Goal: Transaction & Acquisition: Purchase product/service

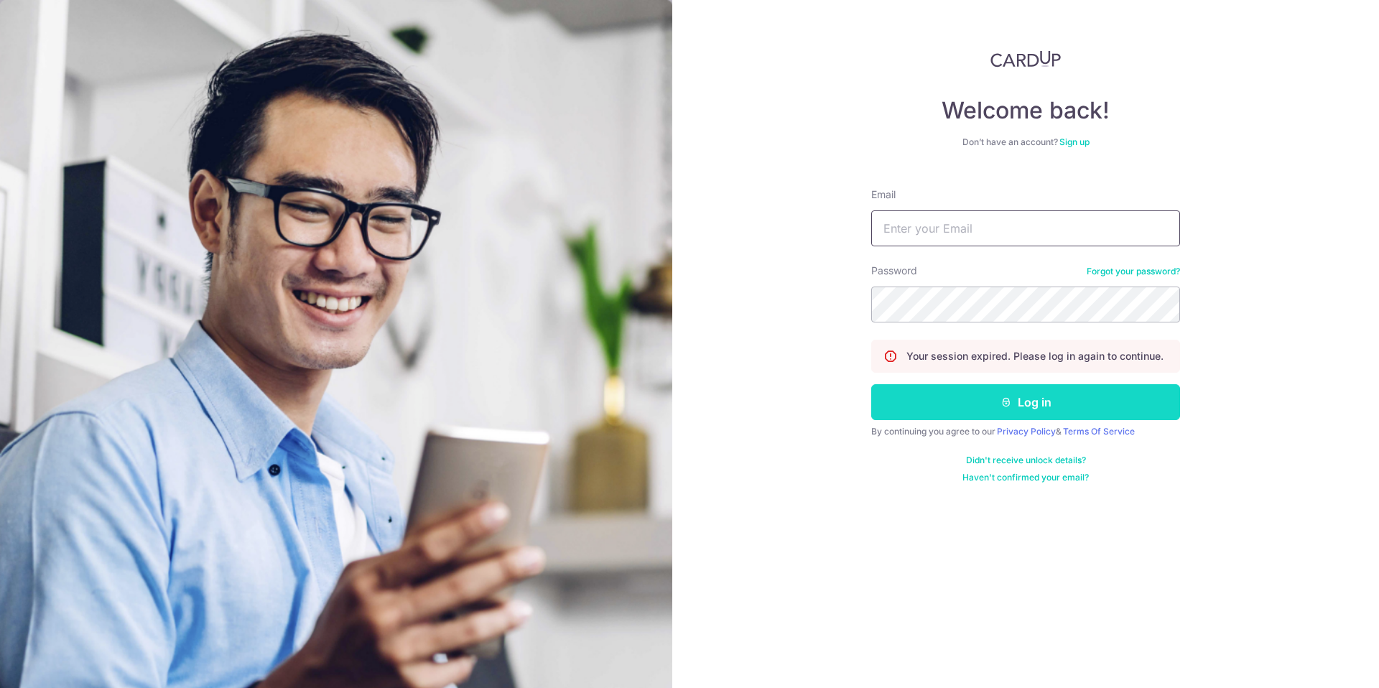
type input "chloetiffany.yingsian@gmail.com"
click at [968, 409] on button "Log in" at bounding box center [1025, 402] width 309 height 36
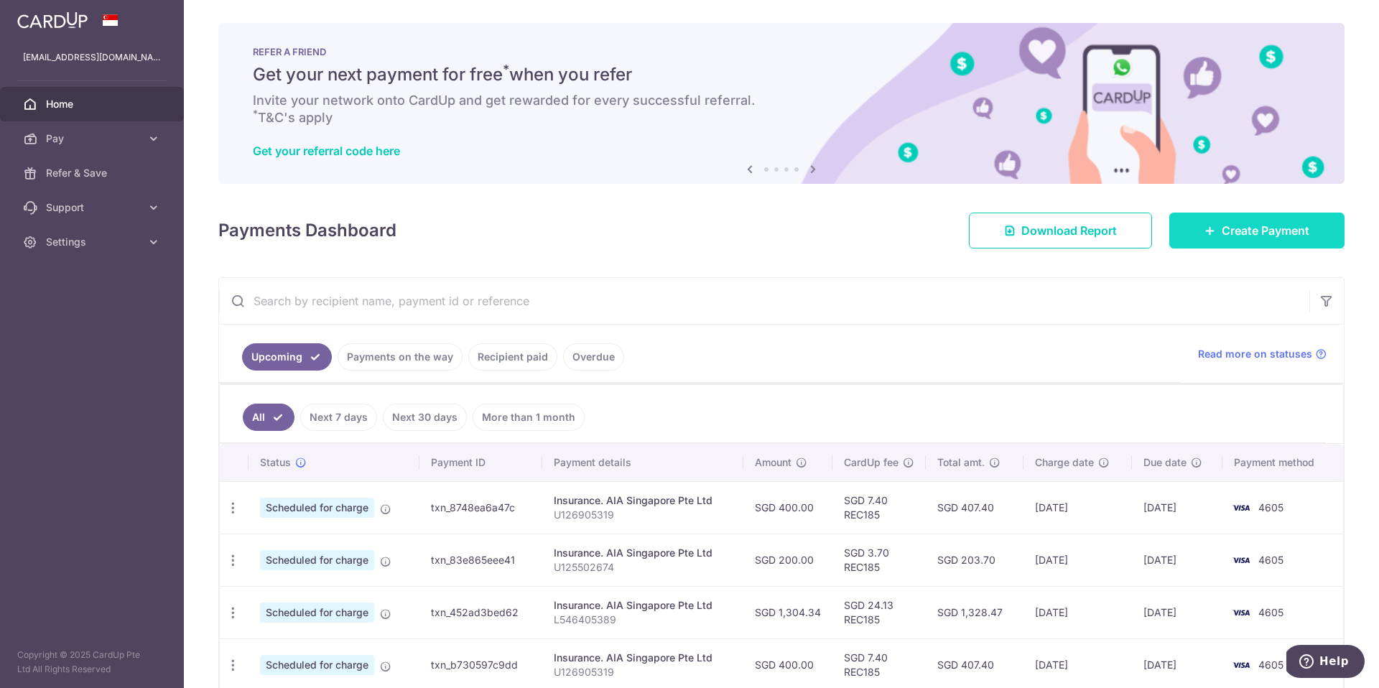
click at [1224, 231] on span "Create Payment" at bounding box center [1266, 230] width 88 height 17
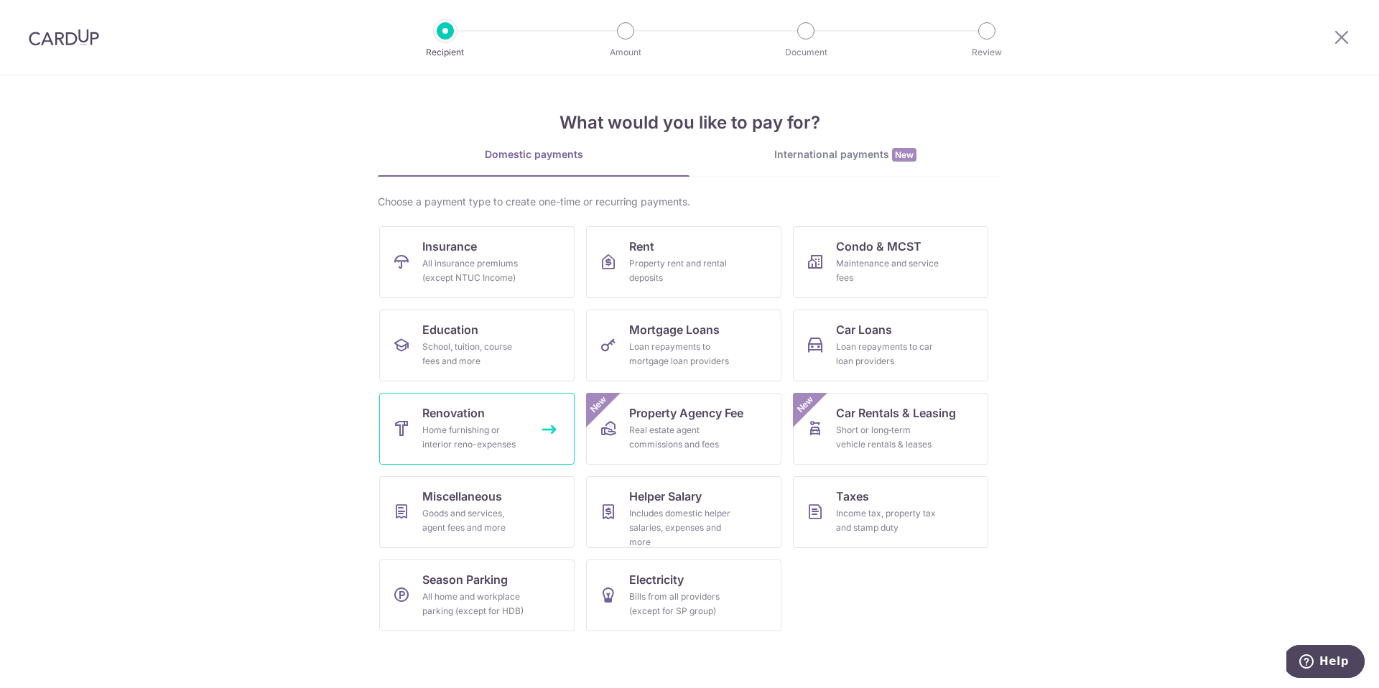
click at [525, 421] on link "Renovation Home furnishing or interior reno-expenses" at bounding box center [476, 429] width 195 height 72
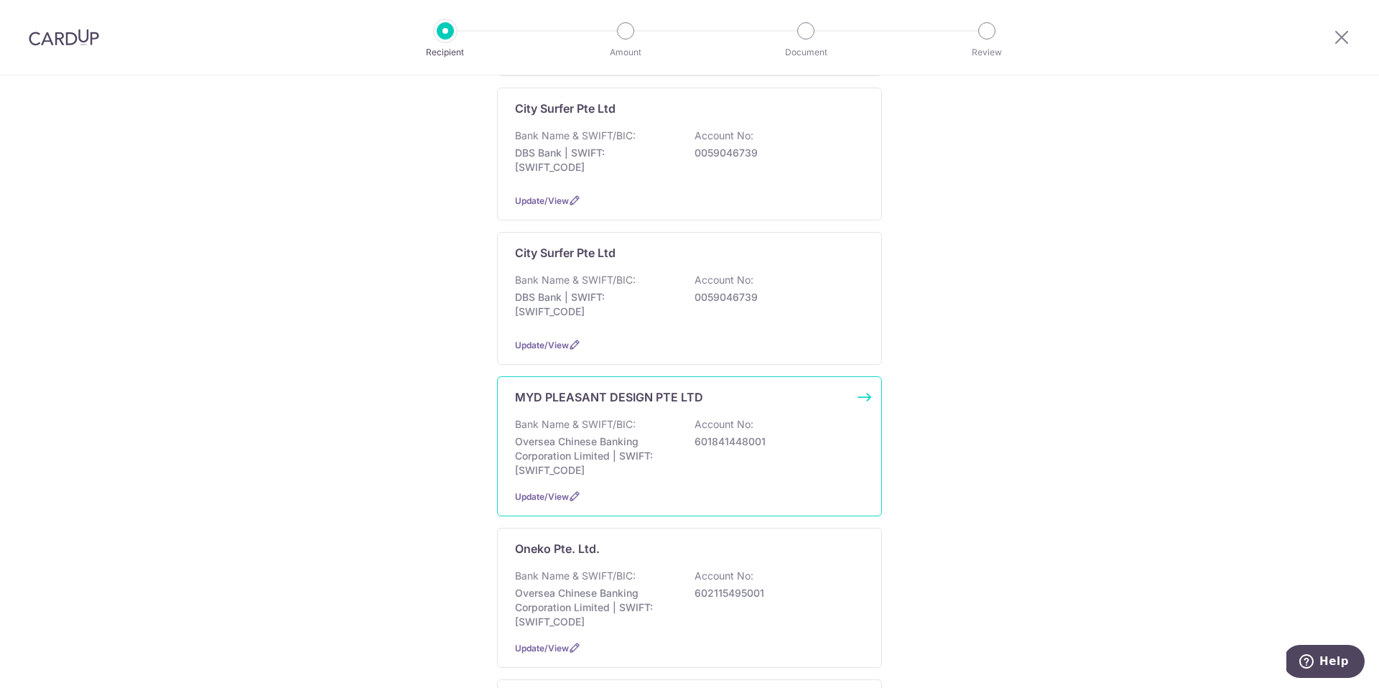
scroll to position [445, 0]
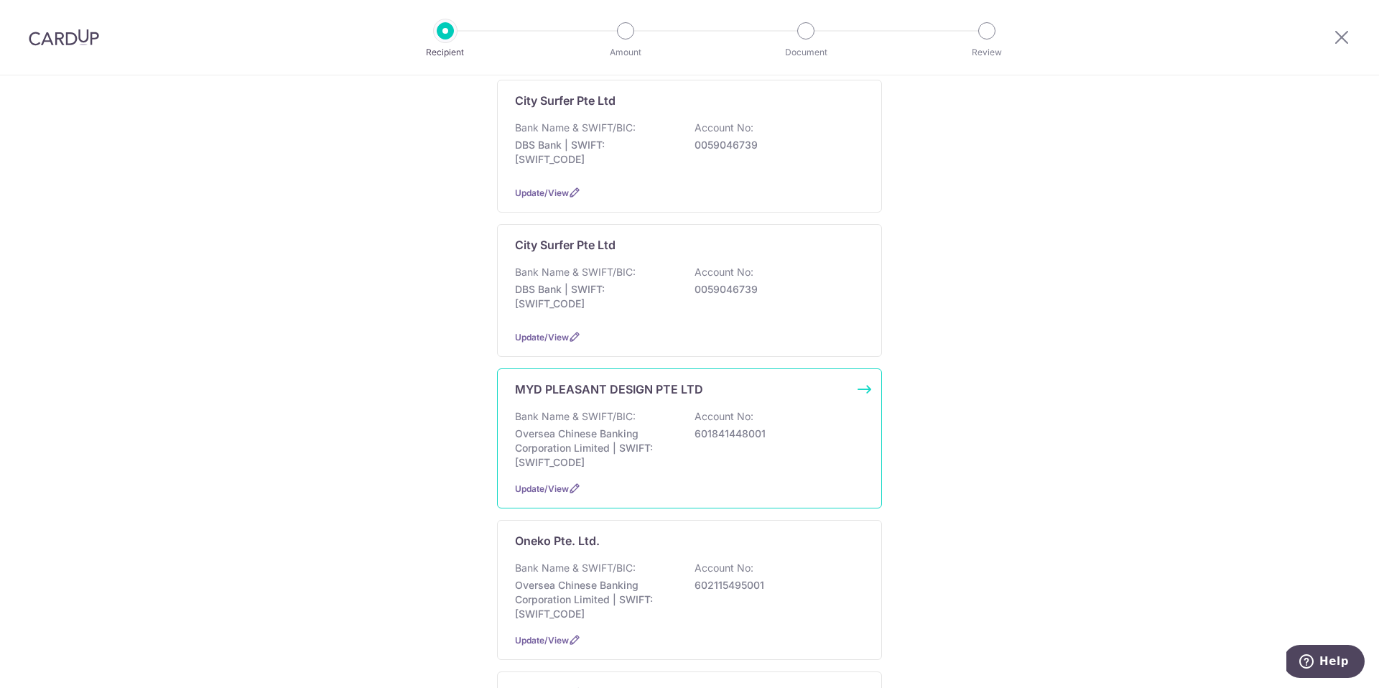
click at [656, 460] on p "Oversea Chinese Banking Corporation Limited | SWIFT: OCBCSGSGXXX" at bounding box center [595, 448] width 161 height 43
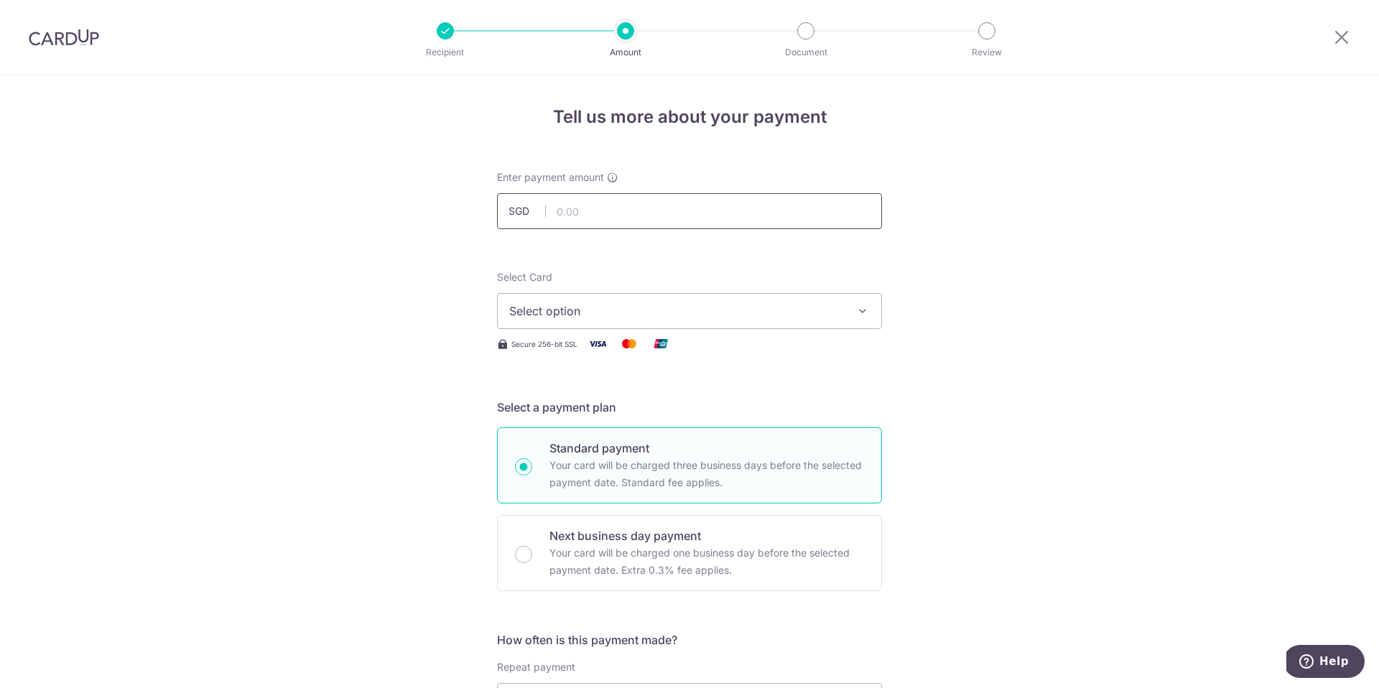
click at [618, 205] on input "text" at bounding box center [689, 211] width 385 height 36
click at [681, 322] on button "Select option" at bounding box center [689, 311] width 385 height 36
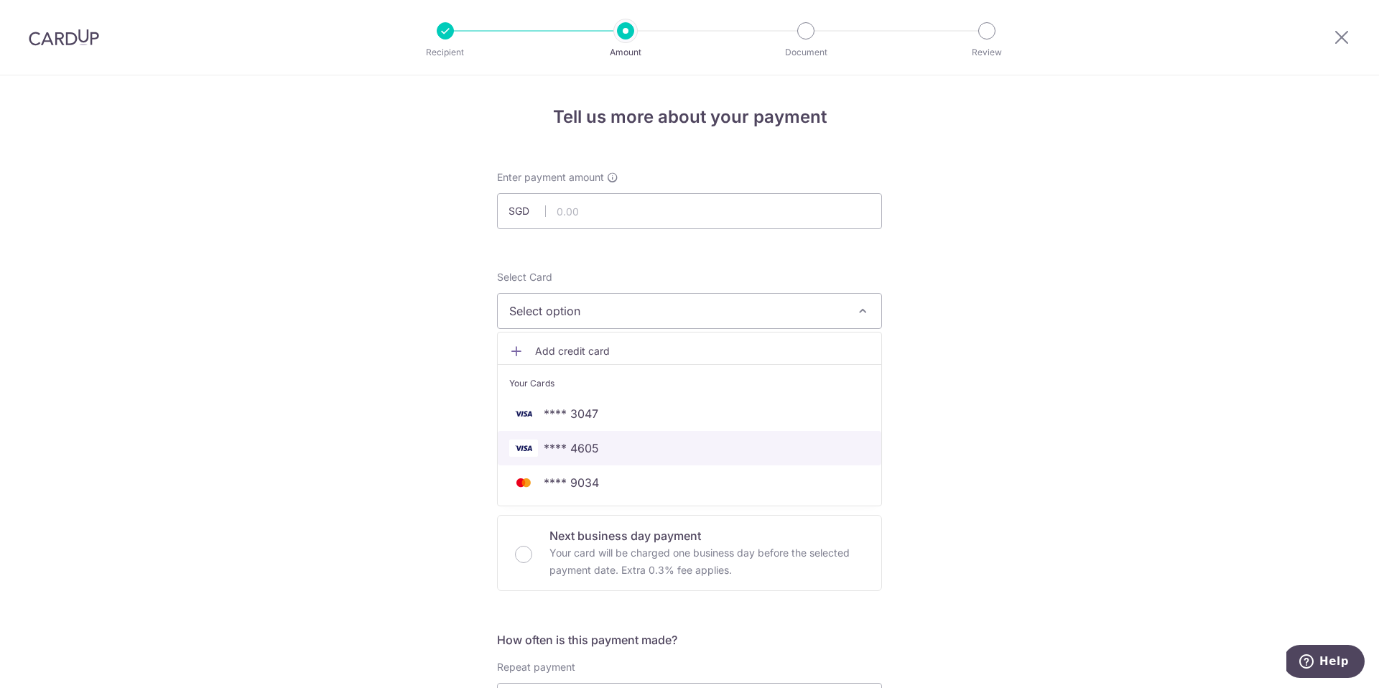
click at [673, 458] on link "**** 4605" at bounding box center [690, 448] width 384 height 34
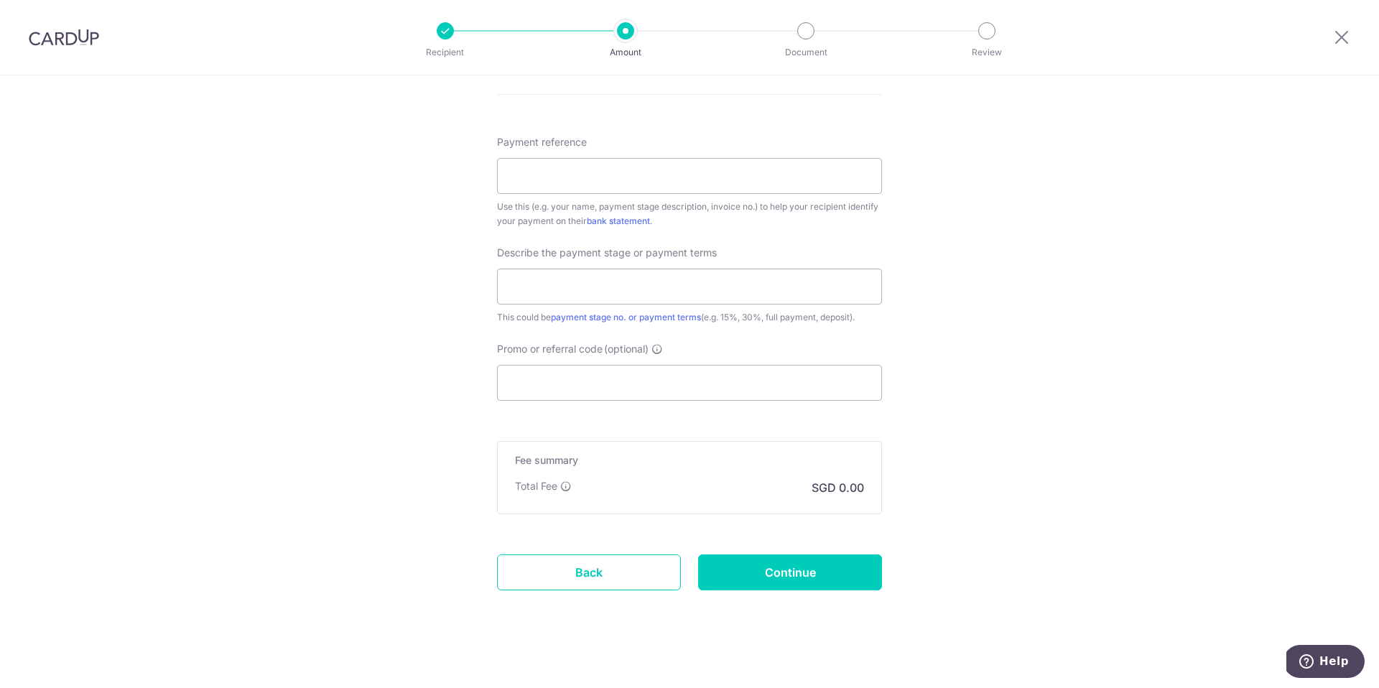
scroll to position [783, 0]
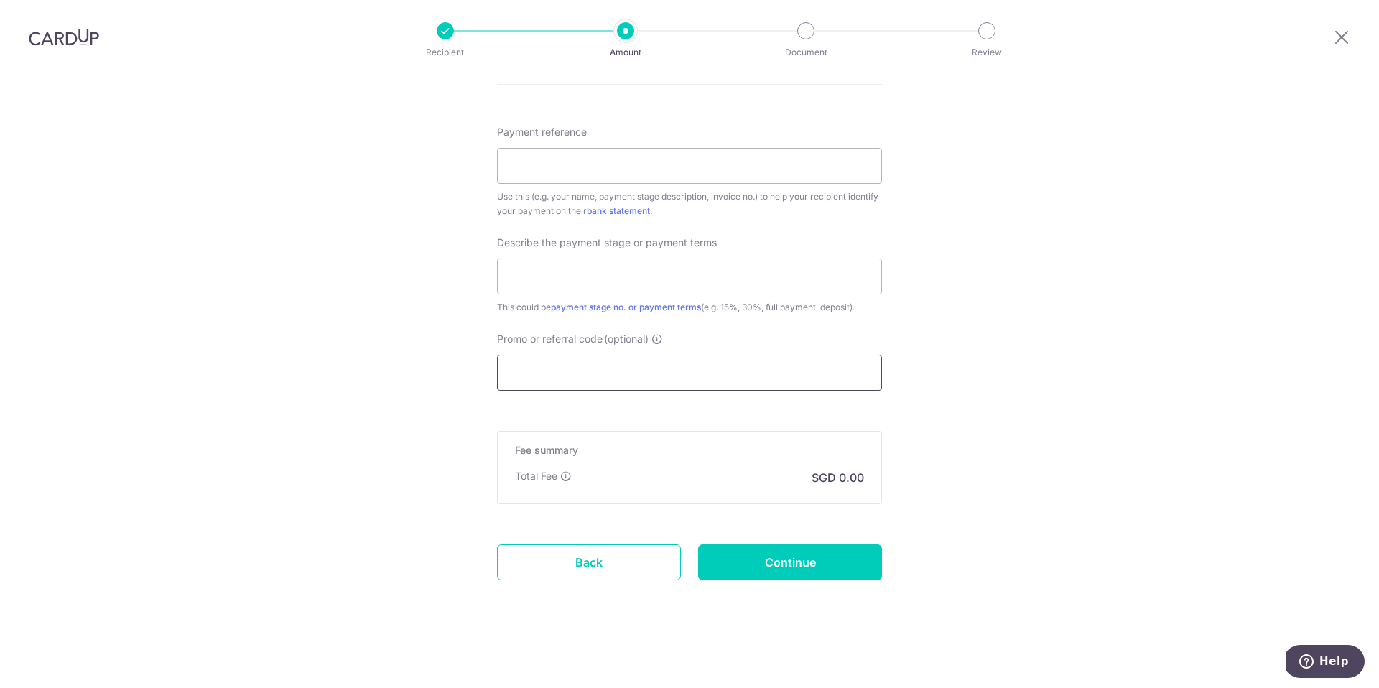
click at [678, 361] on input "Promo or referral code (optional)" at bounding box center [689, 373] width 385 height 36
paste input "RENO25ONE"
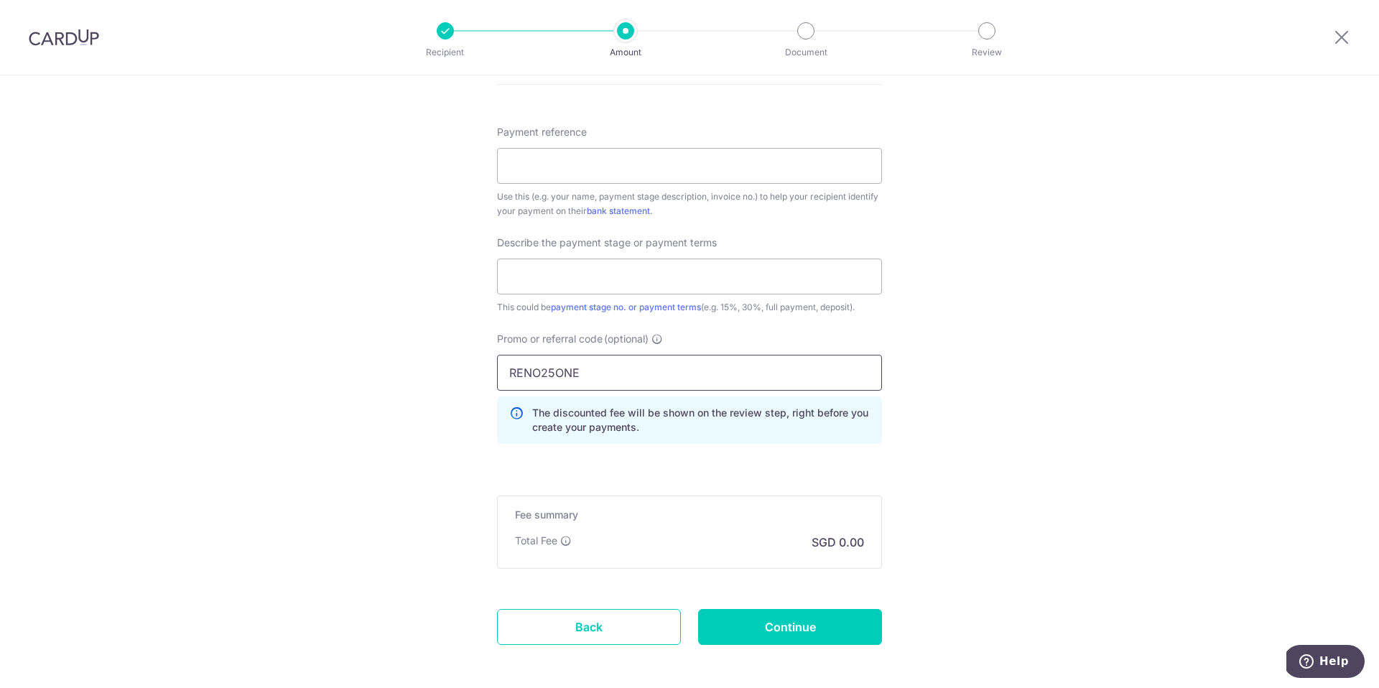
type input "RENO25ONE"
click at [692, 299] on div "Describe the payment stage or payment terms This could be payment stage no. or …" at bounding box center [689, 275] width 385 height 79
click at [701, 287] on input "text" at bounding box center [689, 277] width 385 height 36
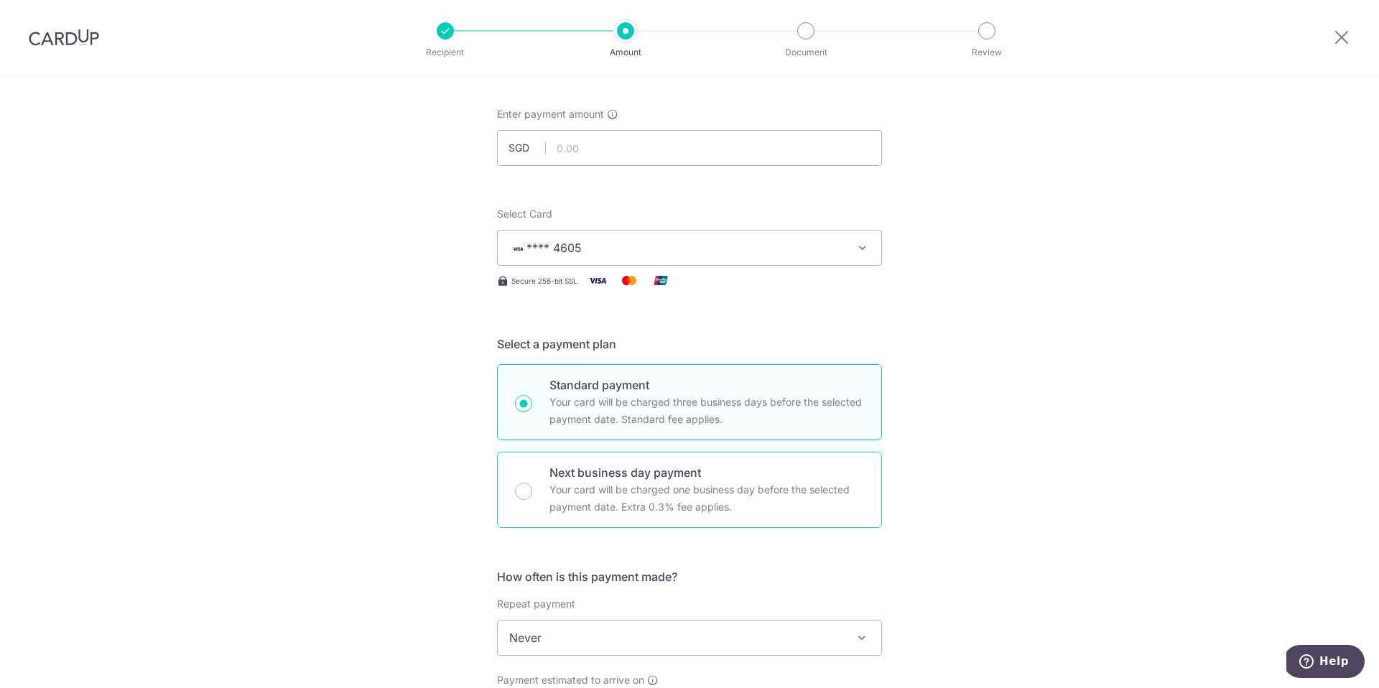
scroll to position [0, 0]
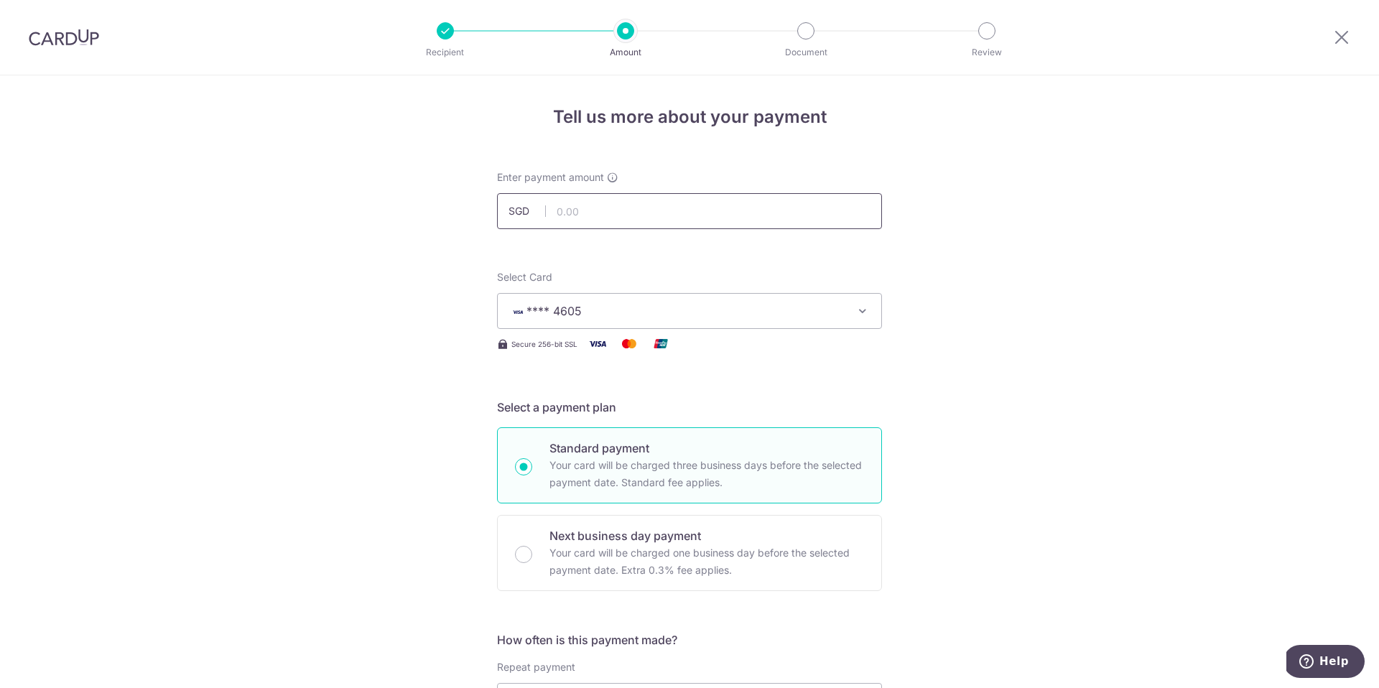
click at [637, 198] on input "text" at bounding box center [689, 211] width 385 height 36
type input "2,294.57"
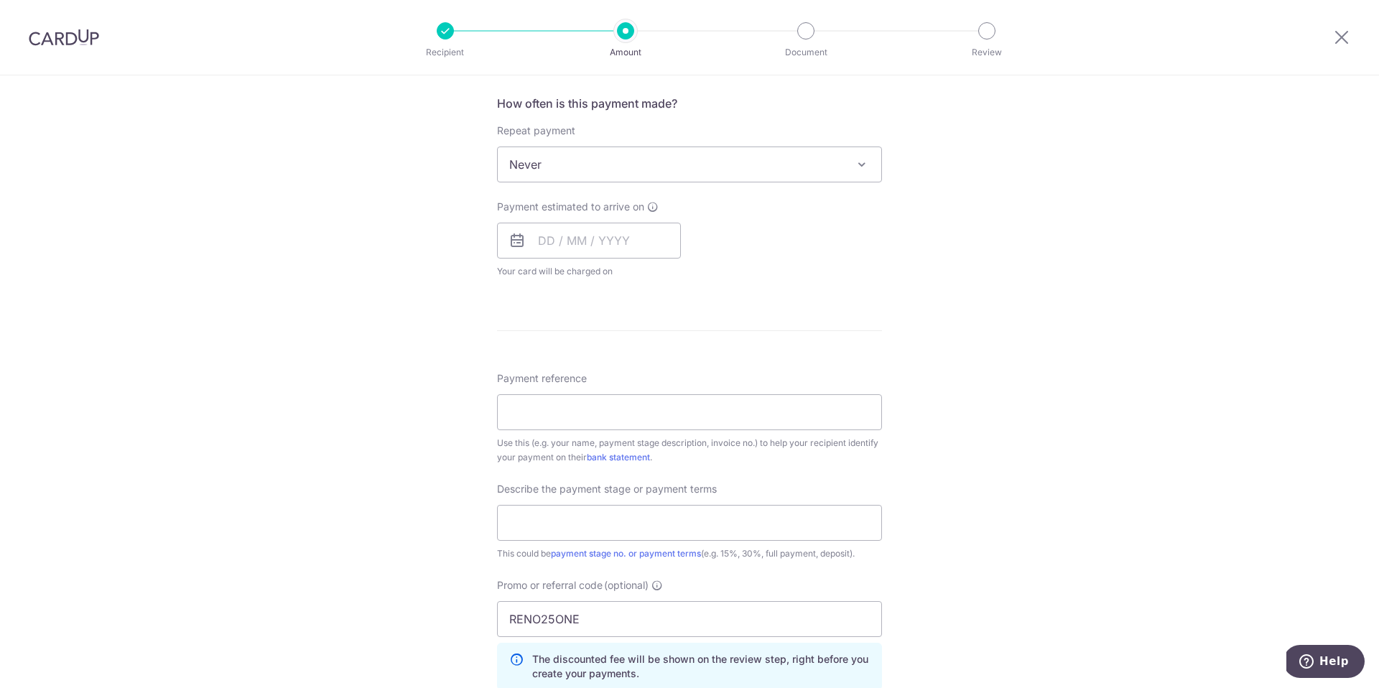
scroll to position [538, 0]
click at [598, 249] on input "text" at bounding box center [589, 239] width 184 height 36
click at [578, 402] on link "14" at bounding box center [583, 398] width 23 height 23
type input "[DATE]"
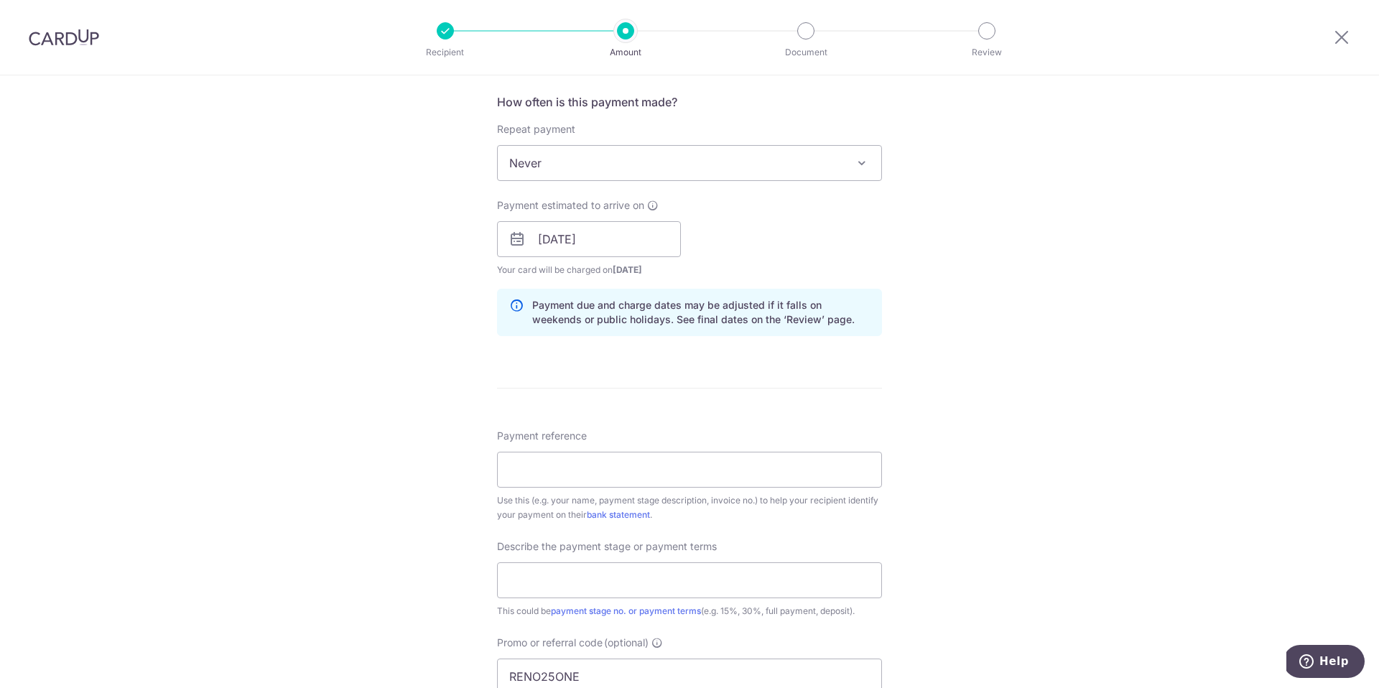
drag, startPoint x: 624, startPoint y: 415, endPoint x: 627, endPoint y: 436, distance: 21.0
click at [624, 417] on form "Enter payment amount SGD 2,294.57 2294.57 Select Card **** 4605 Add credit card…" at bounding box center [689, 310] width 385 height 1357
click at [631, 463] on input "Payment reference" at bounding box center [689, 470] width 385 height 36
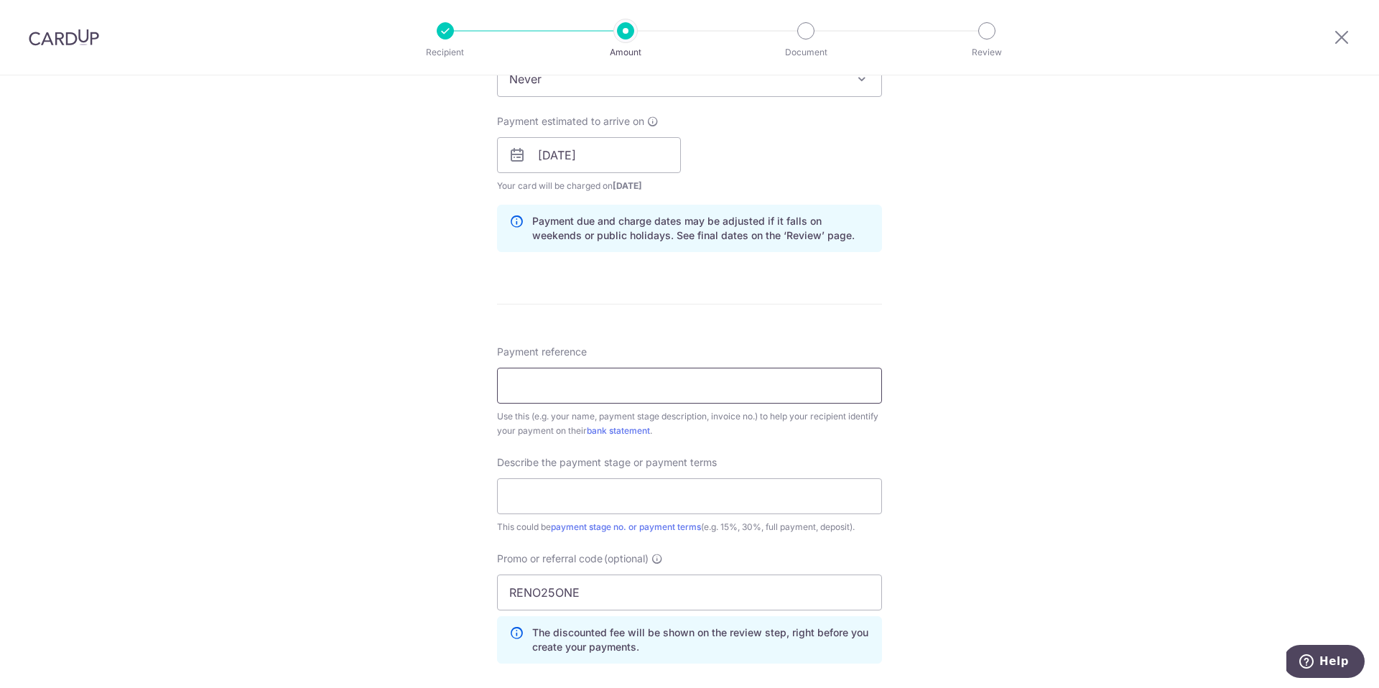
scroll to position [634, 0]
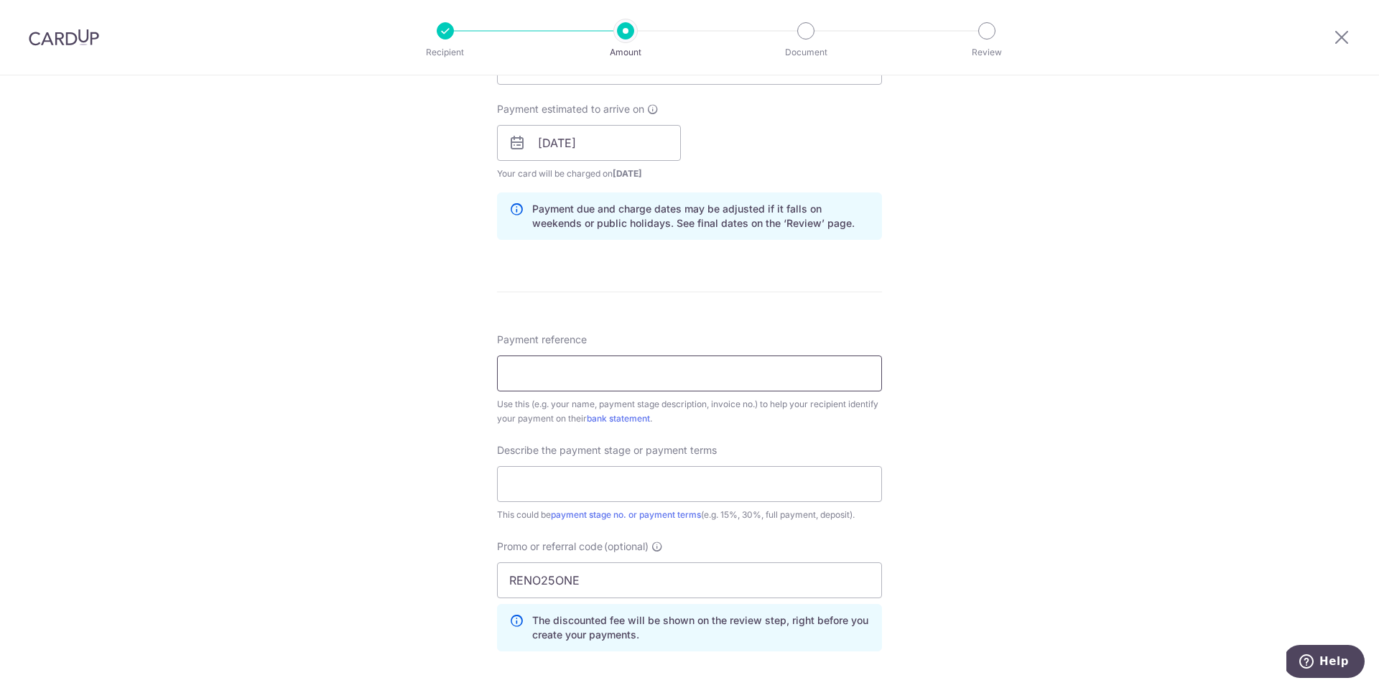
click at [529, 382] on input "Payment reference" at bounding box center [689, 374] width 385 height 36
click at [504, 376] on input "Final payment" at bounding box center [689, 374] width 385 height 36
click at [641, 498] on input "text" at bounding box center [689, 484] width 385 height 36
drag, startPoint x: 601, startPoint y: 375, endPoint x: 712, endPoint y: 390, distance: 111.6
click at [712, 390] on input "Desmond Tiffany Final payment" at bounding box center [689, 374] width 385 height 36
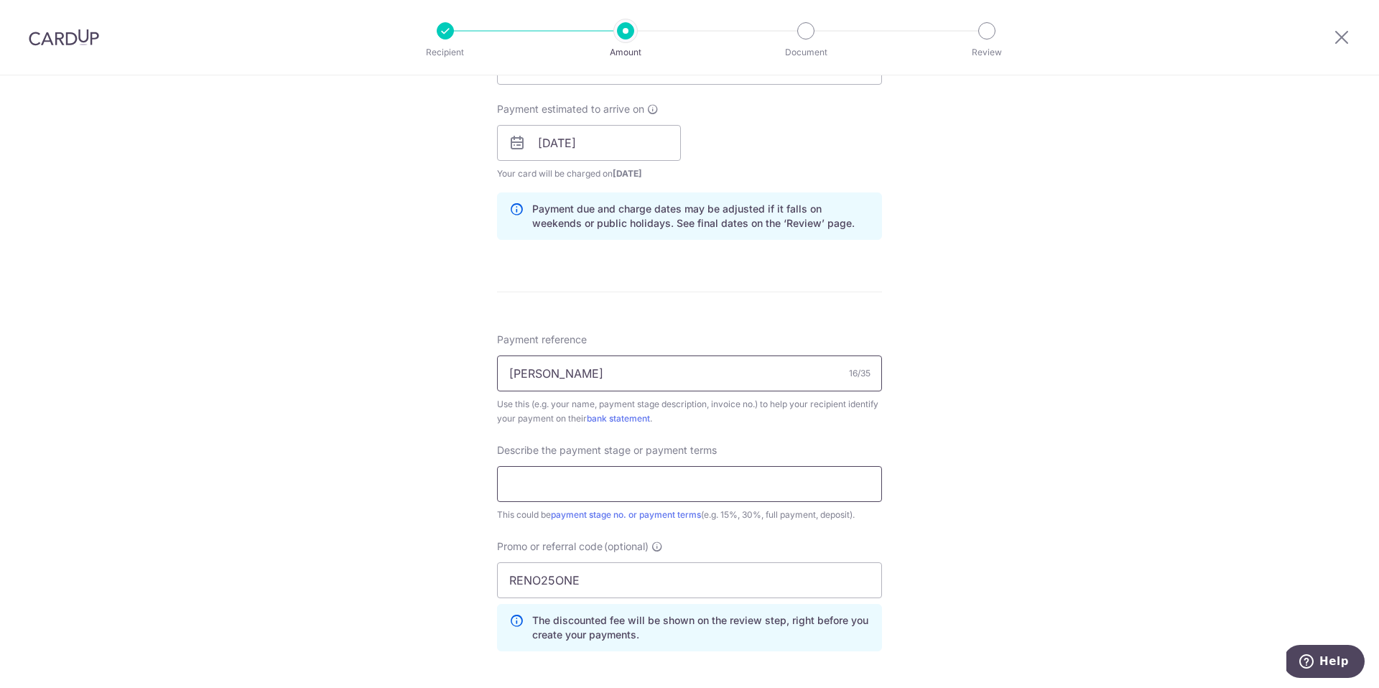
type input "Desmond Tiffany"
click at [641, 491] on input "text" at bounding box center [689, 484] width 385 height 36
paste input "Final payment"
type input "Final payment"
click at [644, 367] on input "Desmond Tiffany" at bounding box center [689, 374] width 385 height 36
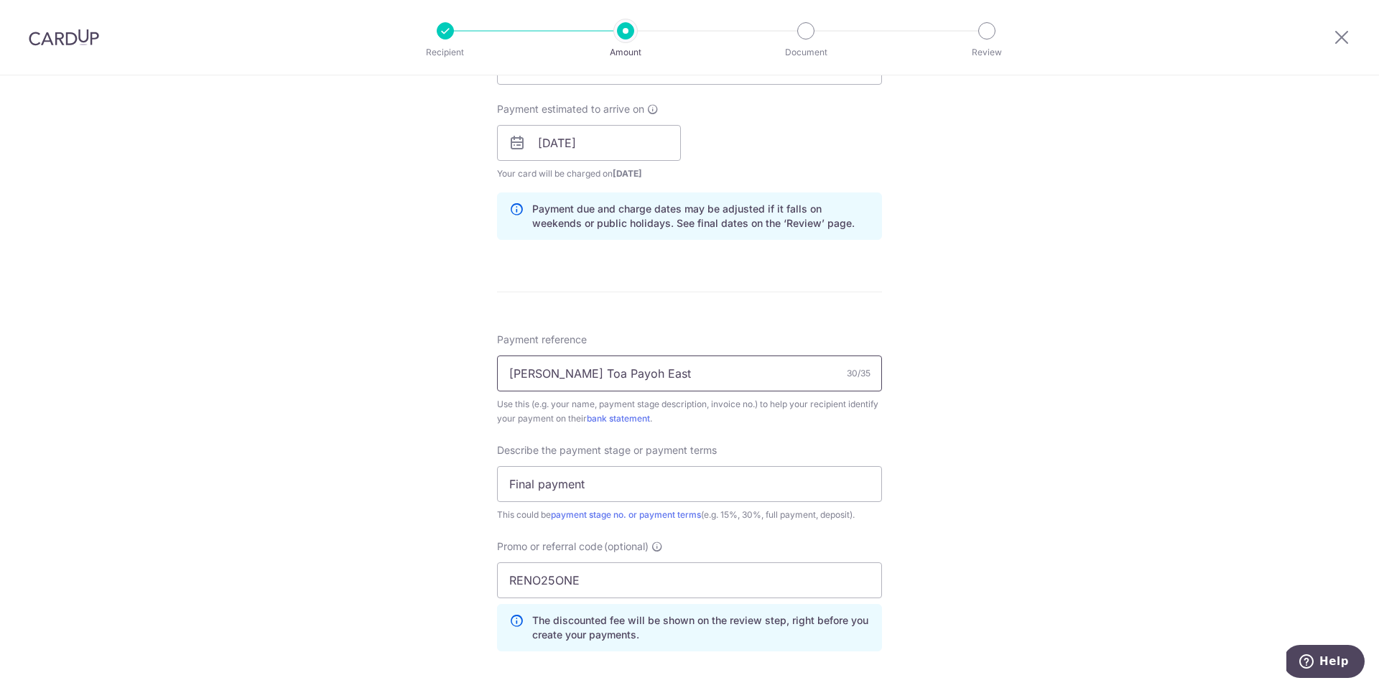
drag, startPoint x: 590, startPoint y: 382, endPoint x: 599, endPoint y: 382, distance: 8.6
click at [593, 383] on input "Desmond Tiffany Toa Payoh East" at bounding box center [689, 374] width 385 height 36
click at [605, 377] on input "Desmond Tiffany Toa Payoh East" at bounding box center [689, 374] width 385 height 36
click at [600, 371] on input "Desmond Tiffany Toa Payoh East" at bounding box center [689, 374] width 385 height 36
type input "[PERSON_NAME] [STREET_ADDRESS]"
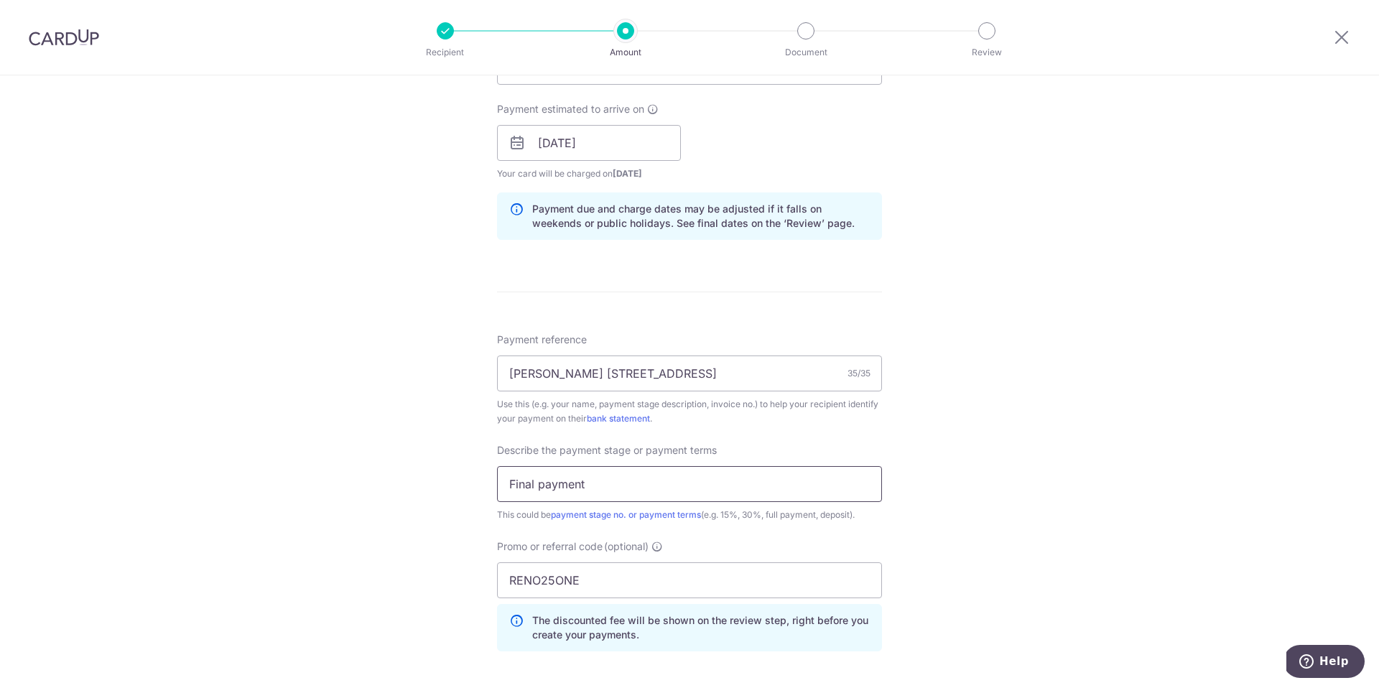
click at [704, 505] on div "Describe the payment stage or payment terms Final payment This could be payment…" at bounding box center [689, 482] width 385 height 79
click at [706, 488] on input "Final payment" at bounding box center [689, 484] width 385 height 36
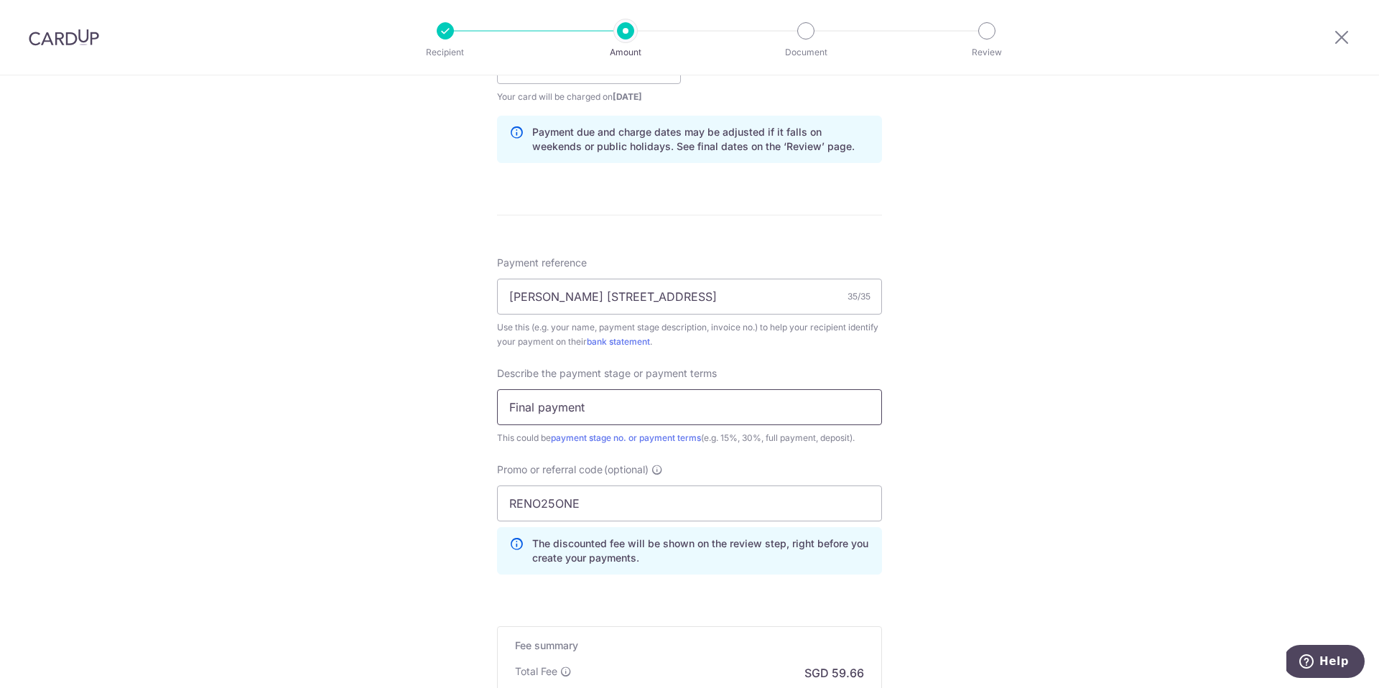
scroll to position [712, 0]
click at [716, 499] on input "RENO25ONE" at bounding box center [689, 503] width 385 height 36
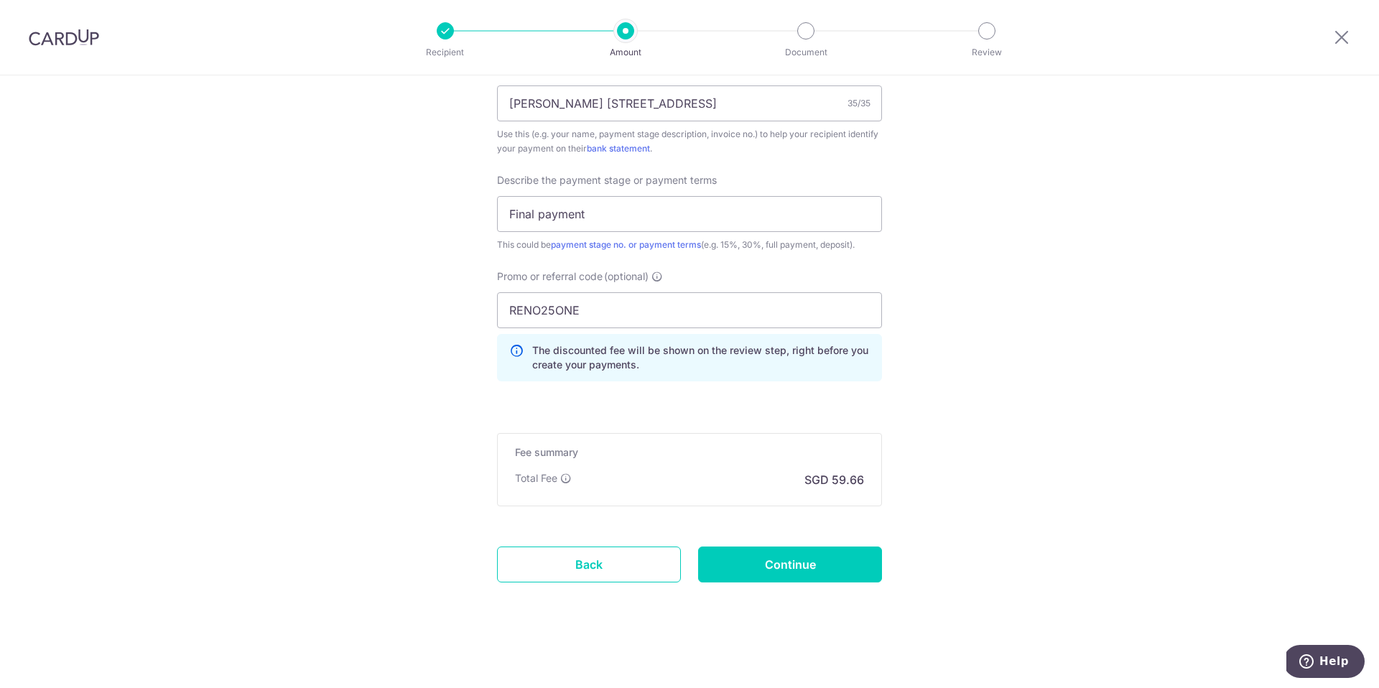
click at [723, 491] on div "Fee summary Base fee Extend fee Next-day fee Total Fee SGD 59.66" at bounding box center [689, 469] width 385 height 73
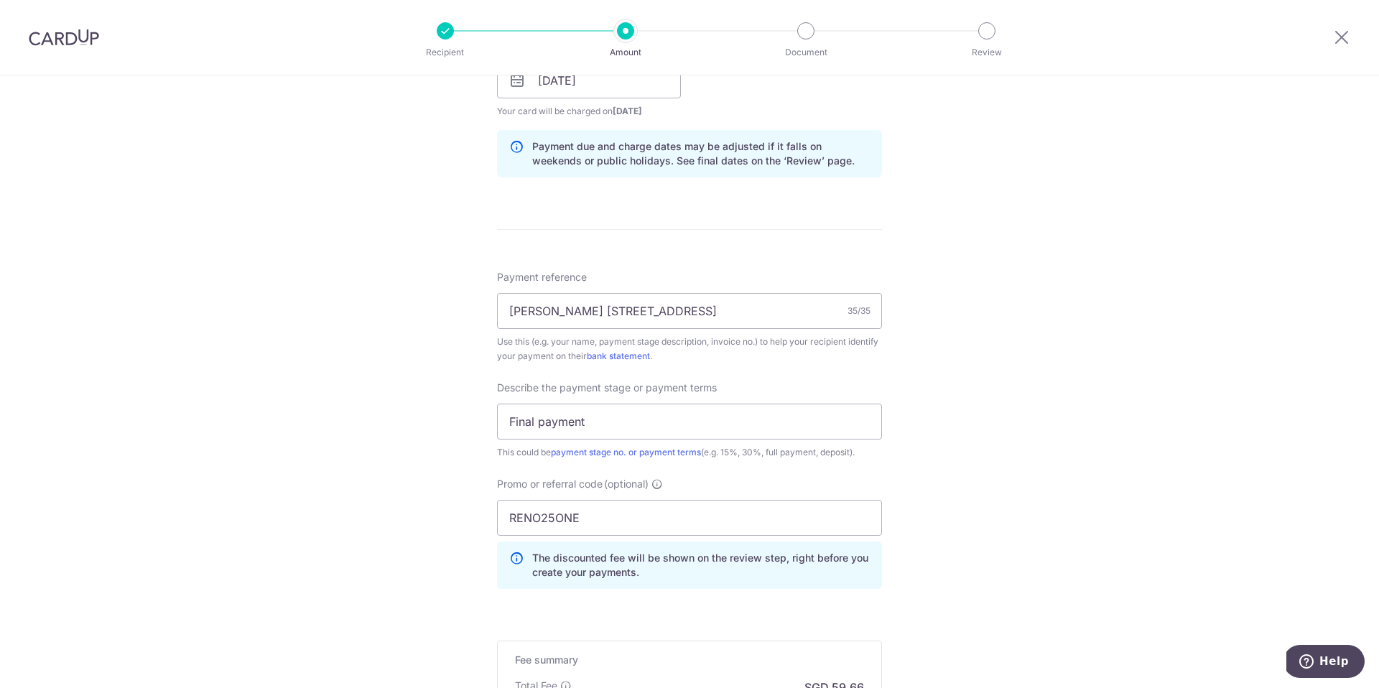
scroll to position [870, 0]
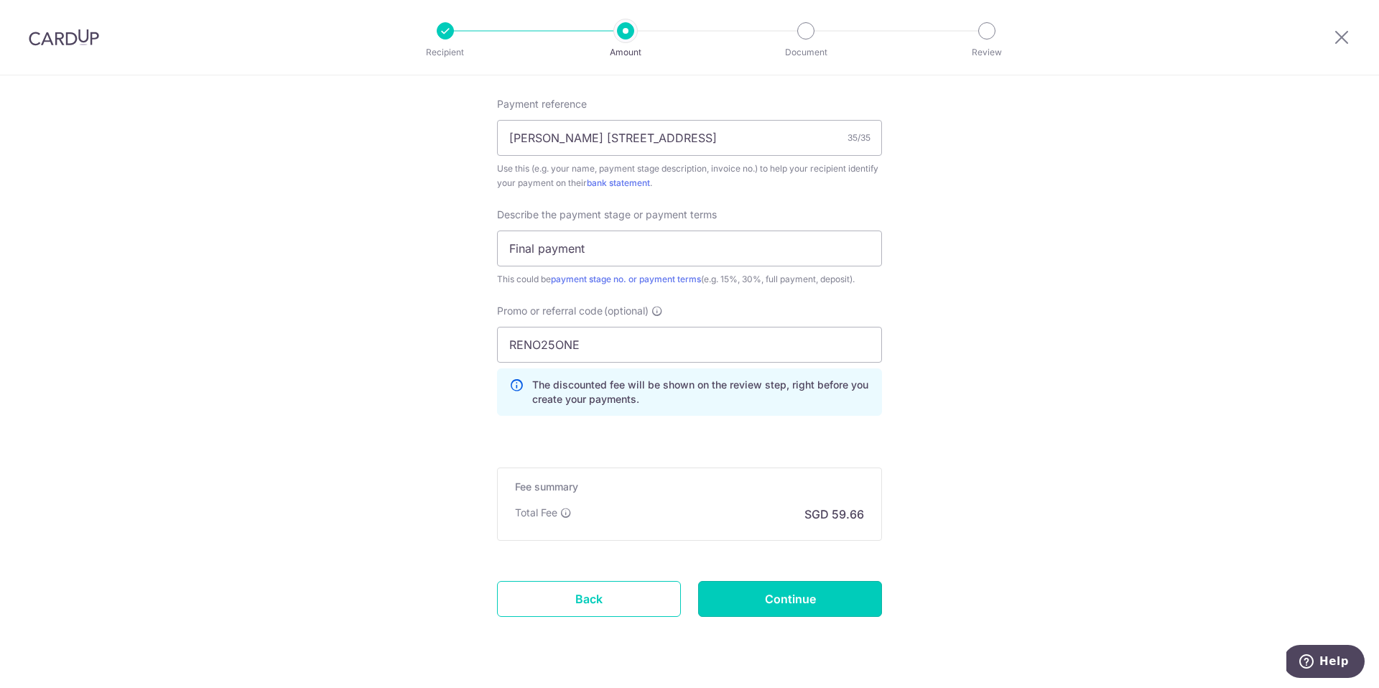
click at [811, 595] on input "Continue" at bounding box center [790, 599] width 184 height 36
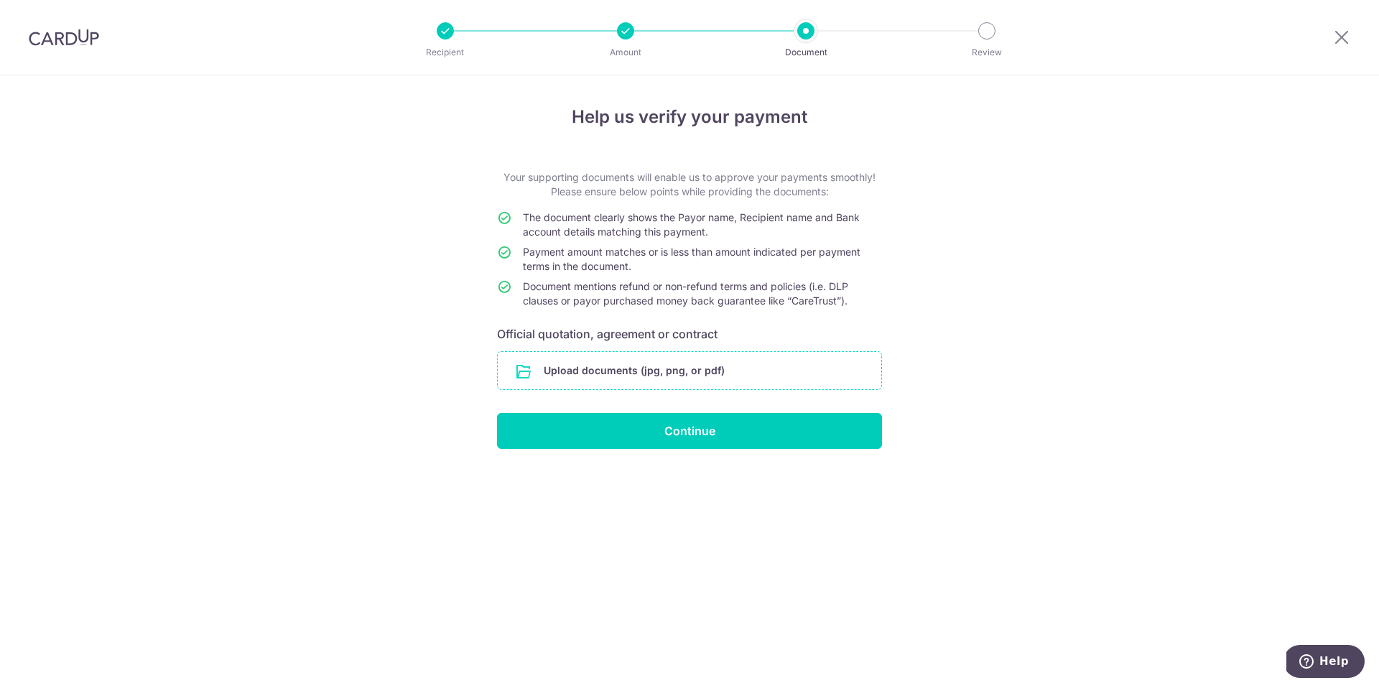
click at [680, 371] on input "file" at bounding box center [690, 370] width 384 height 37
click at [590, 430] on input "Continue" at bounding box center [689, 431] width 385 height 36
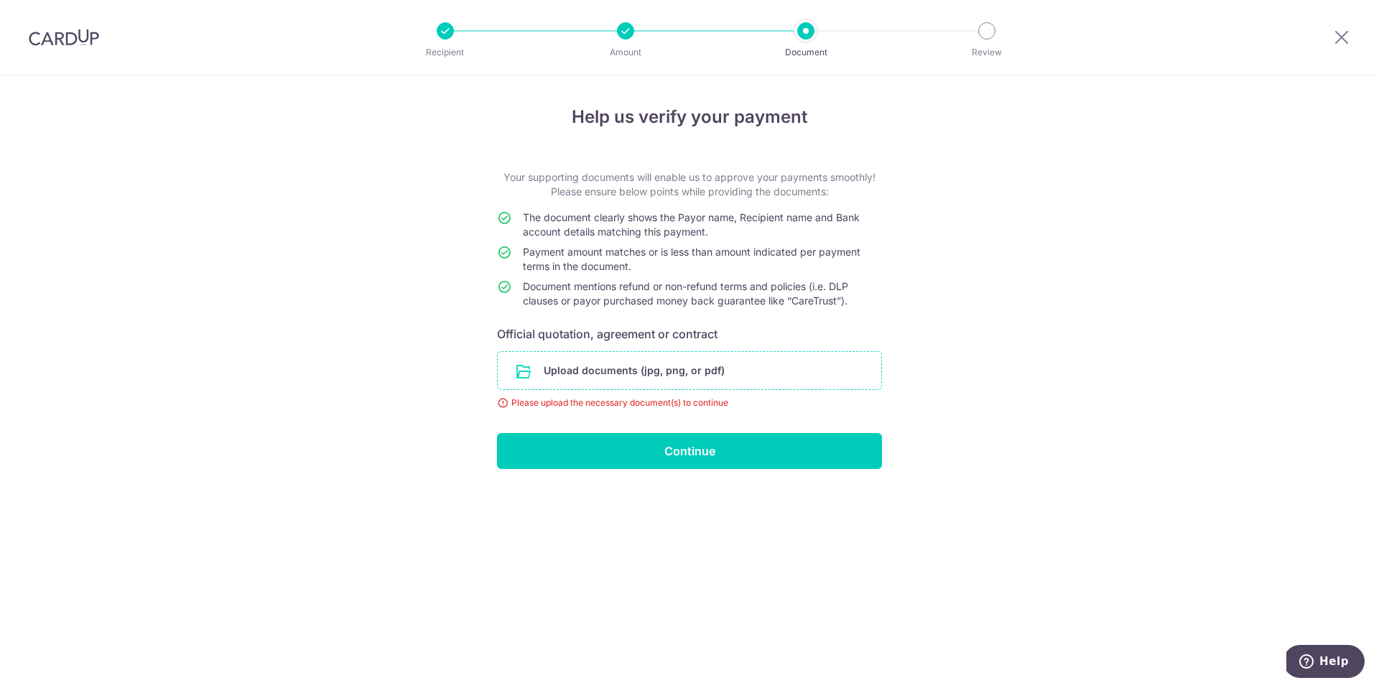
click at [652, 371] on input "file" at bounding box center [690, 370] width 384 height 37
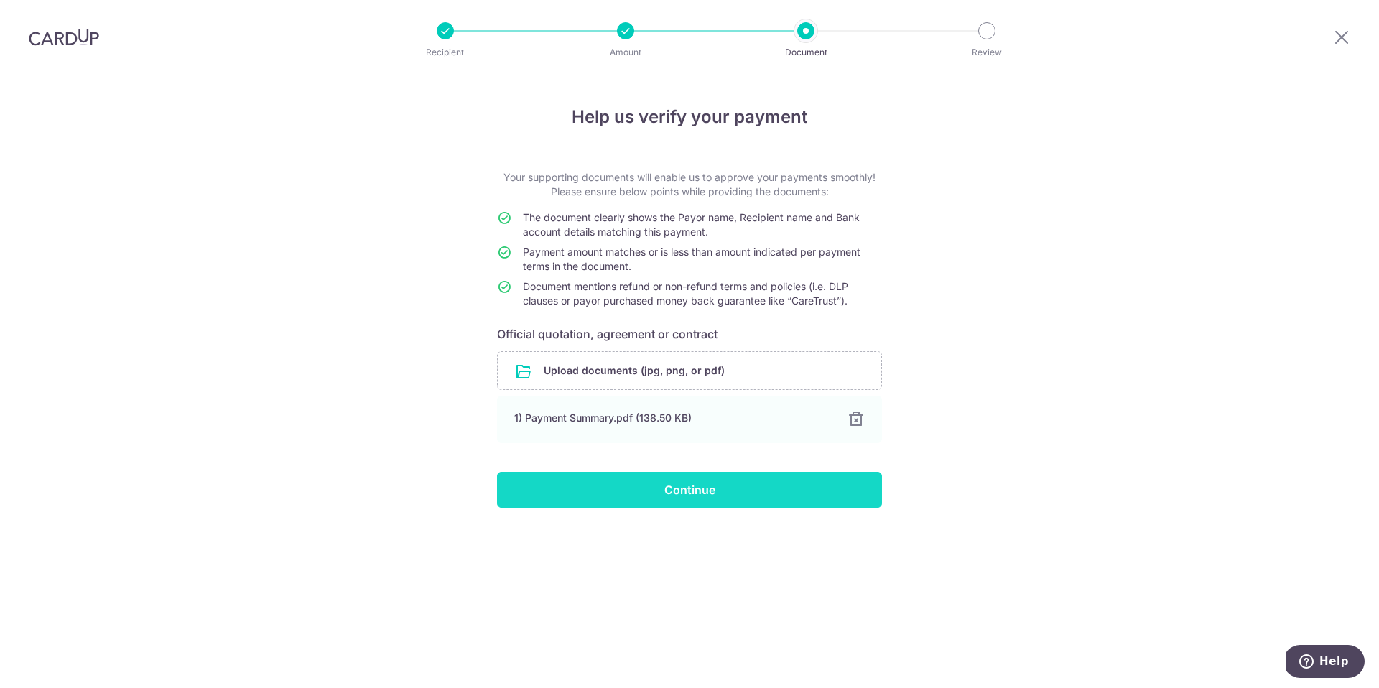
click at [783, 507] on input "Continue" at bounding box center [689, 490] width 385 height 36
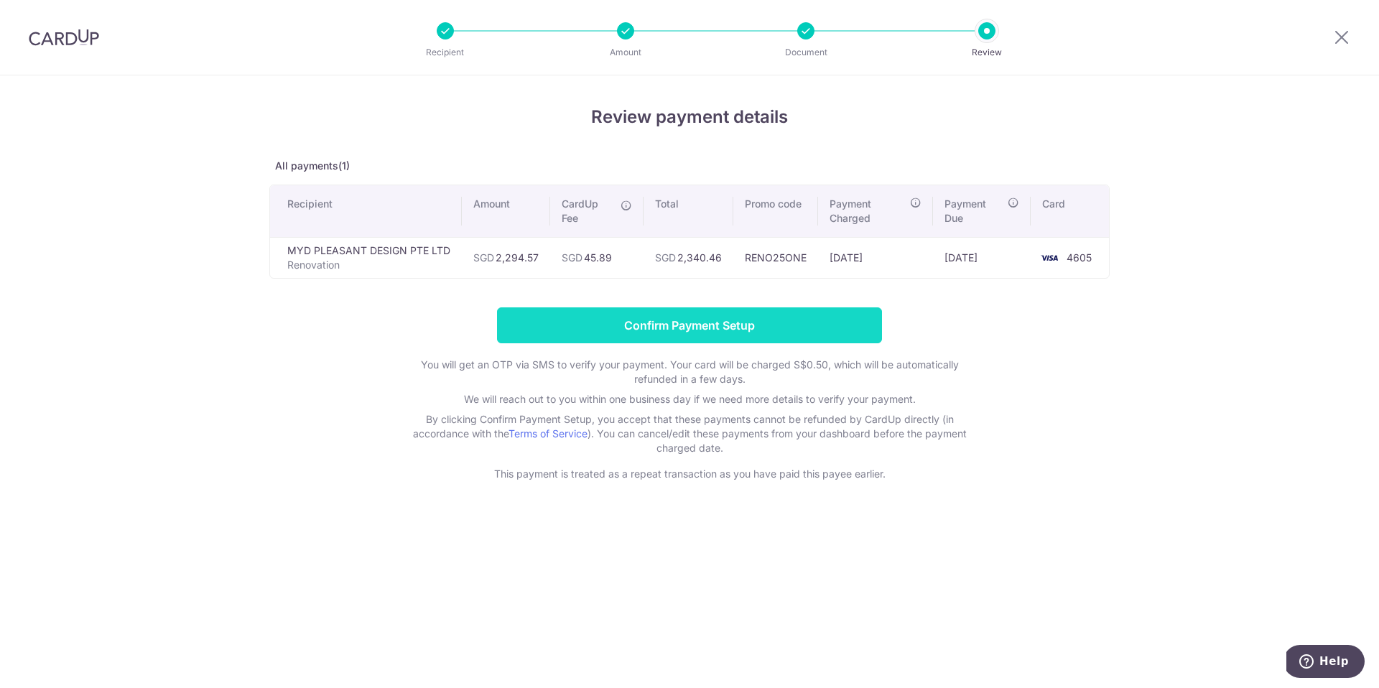
click at [658, 312] on input "Confirm Payment Setup" at bounding box center [689, 325] width 385 height 36
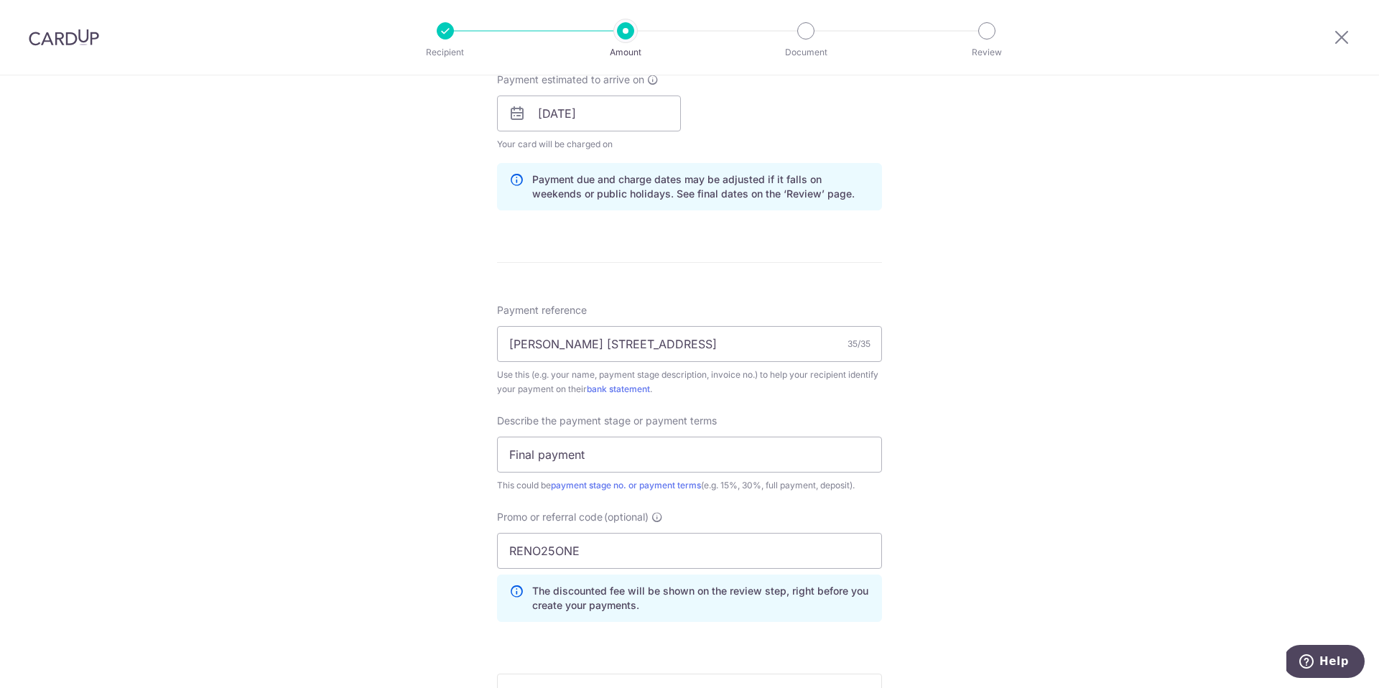
scroll to position [965, 0]
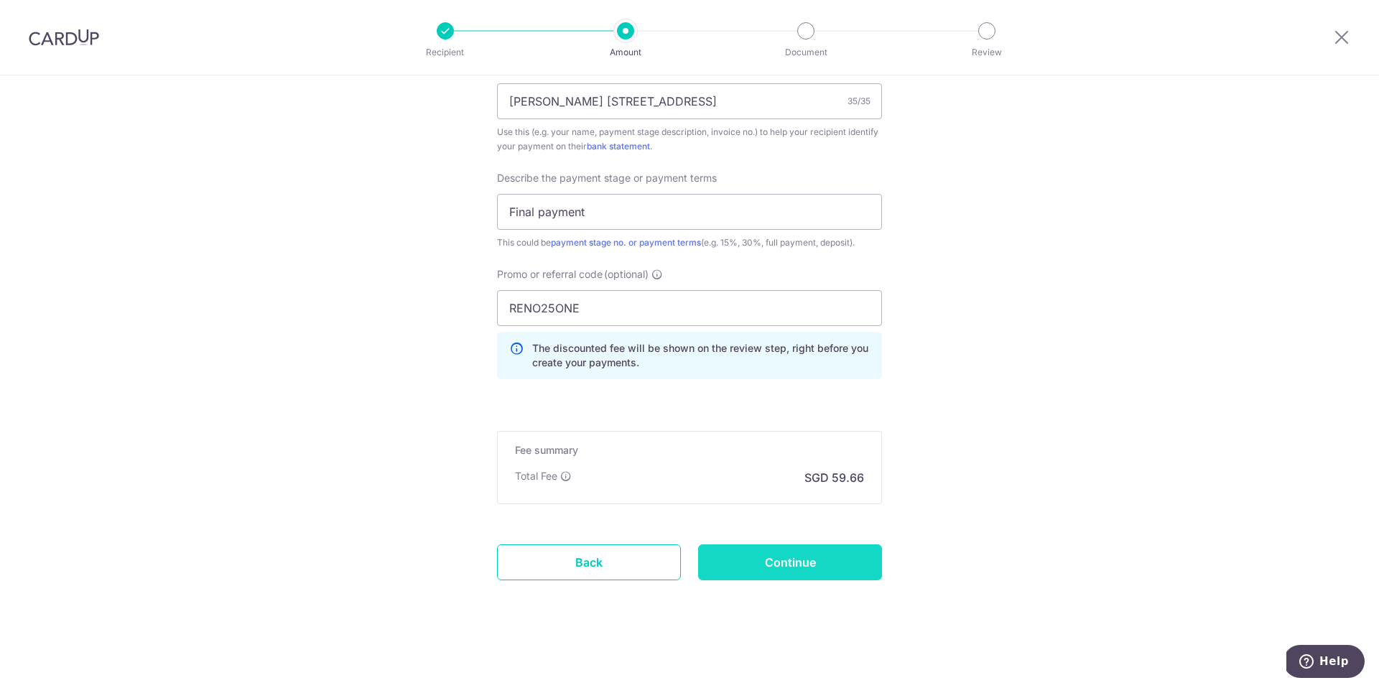
click at [771, 562] on input "Continue" at bounding box center [790, 562] width 184 height 36
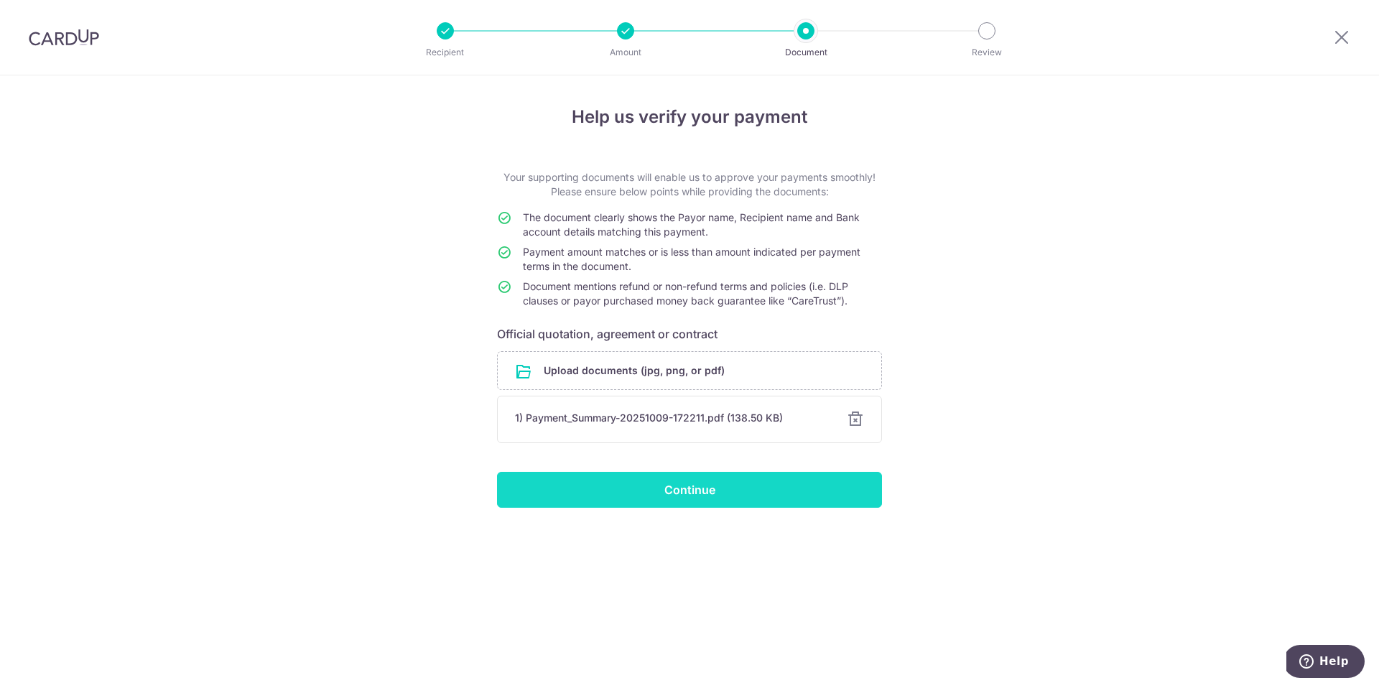
click at [680, 488] on input "Continue" at bounding box center [689, 490] width 385 height 36
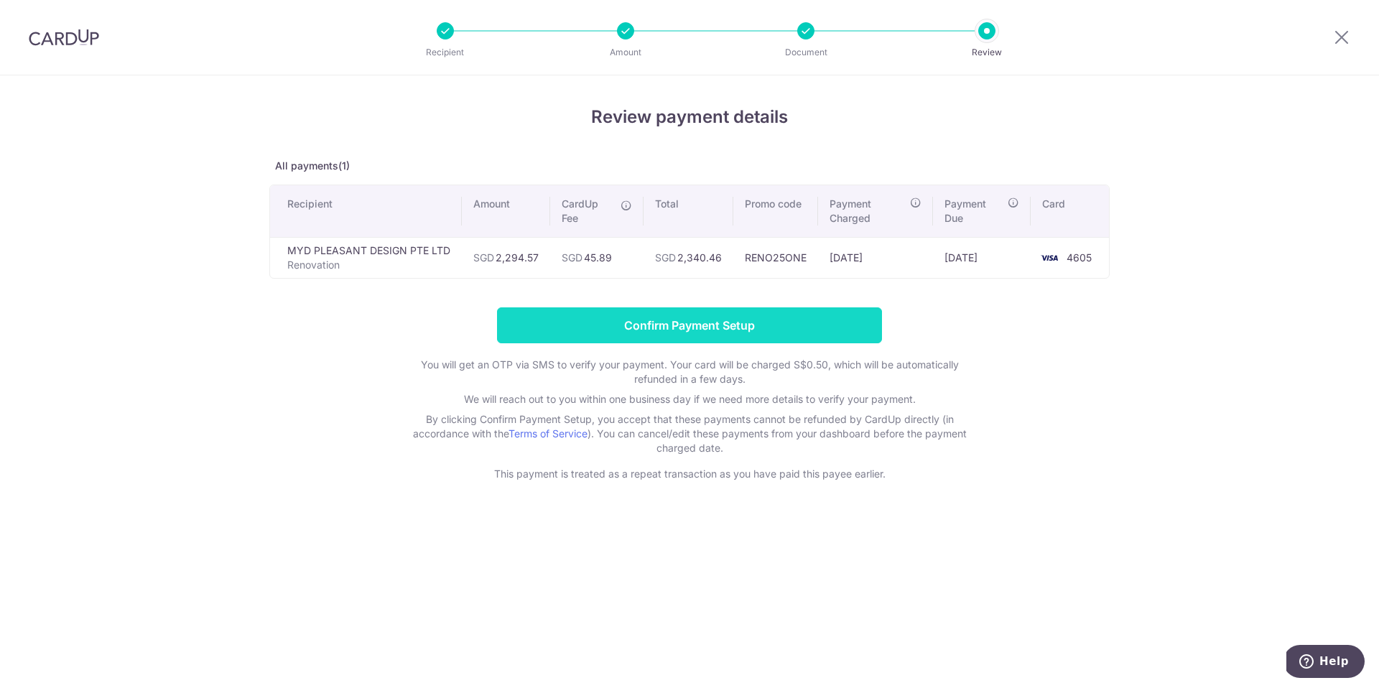
click at [692, 326] on input "Confirm Payment Setup" at bounding box center [689, 325] width 385 height 36
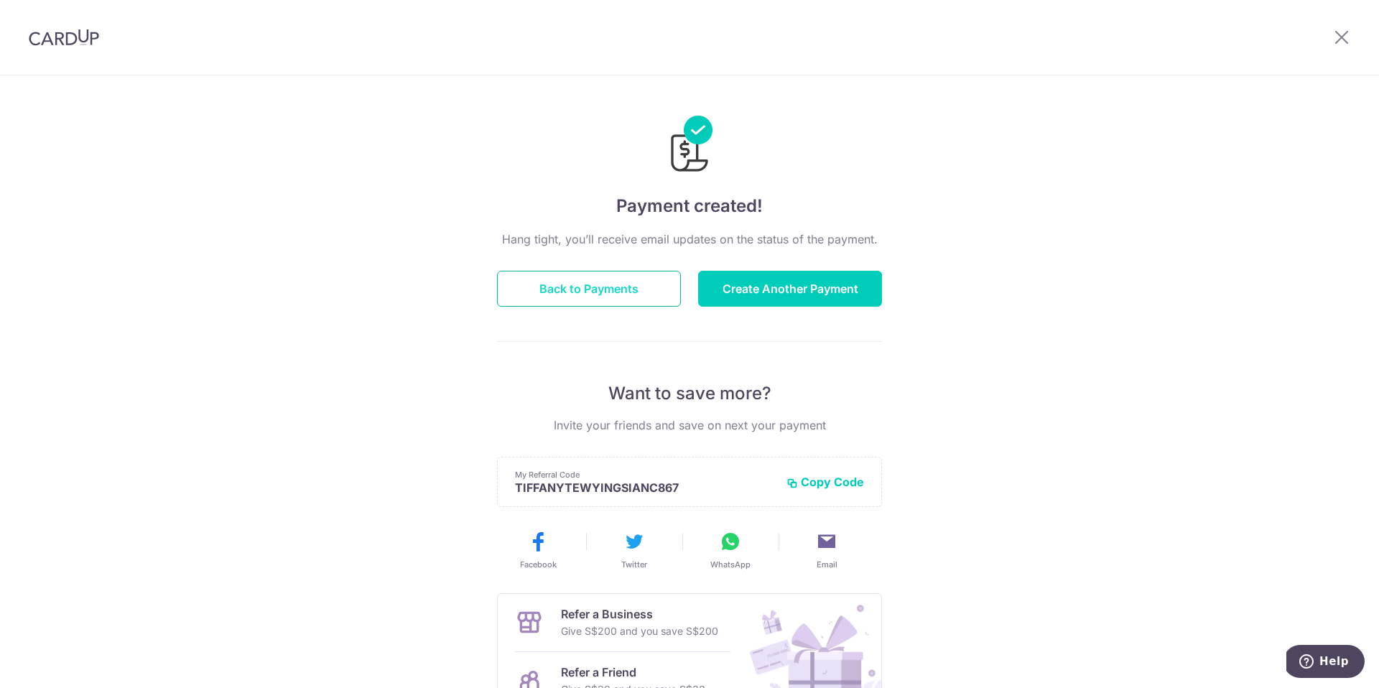
click at [600, 292] on button "Back to Payments" at bounding box center [589, 289] width 184 height 36
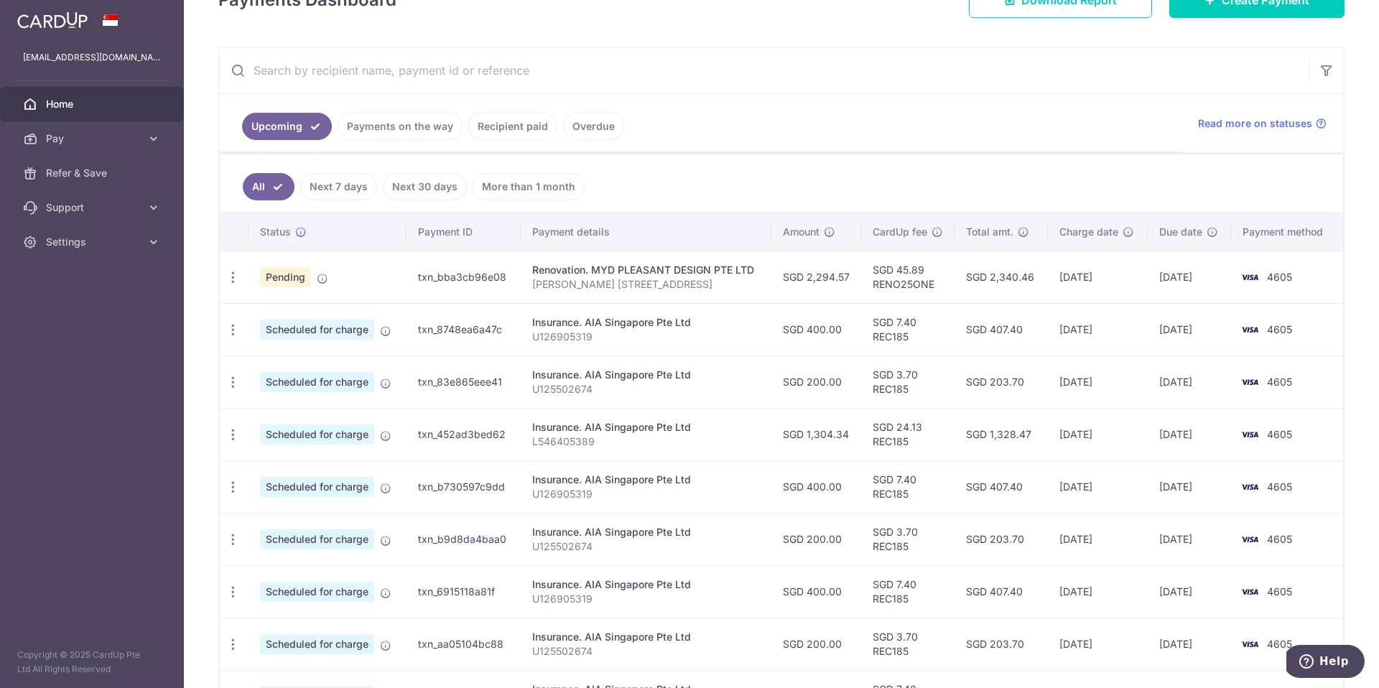
scroll to position [231, 0]
